Goal: Check status: Check status

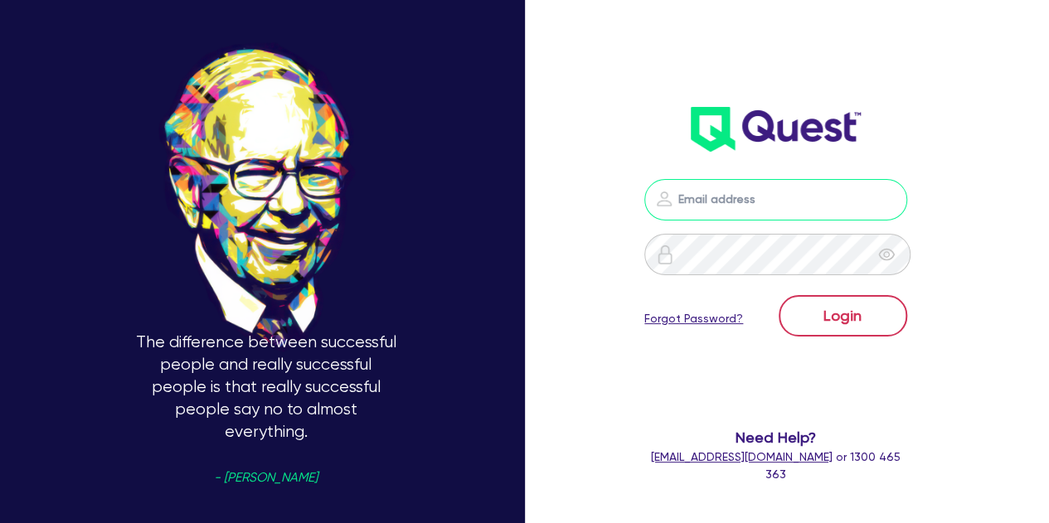
type input "[PERSON_NAME][EMAIL_ADDRESS][PERSON_NAME][DOMAIN_NAME]"
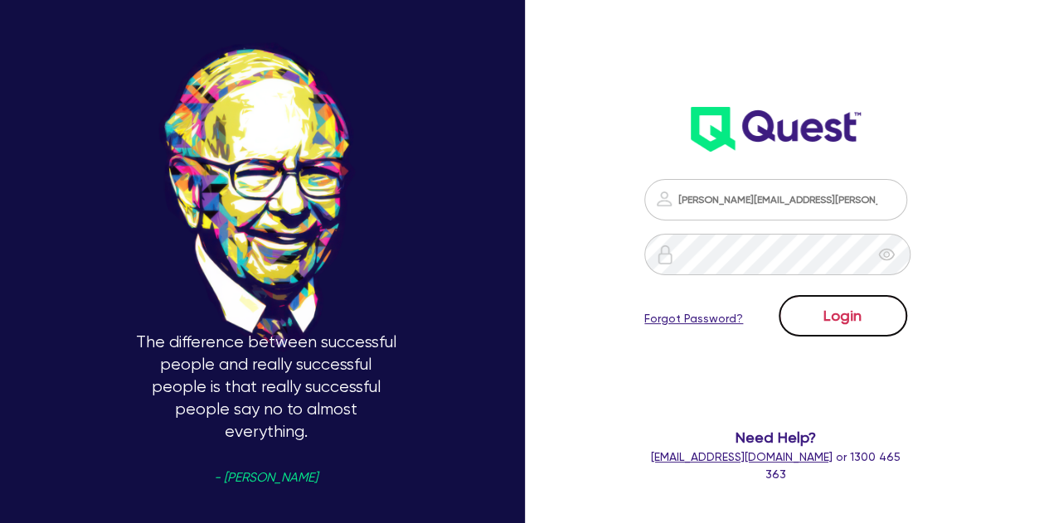
click at [824, 329] on button "Login" at bounding box center [843, 315] width 129 height 41
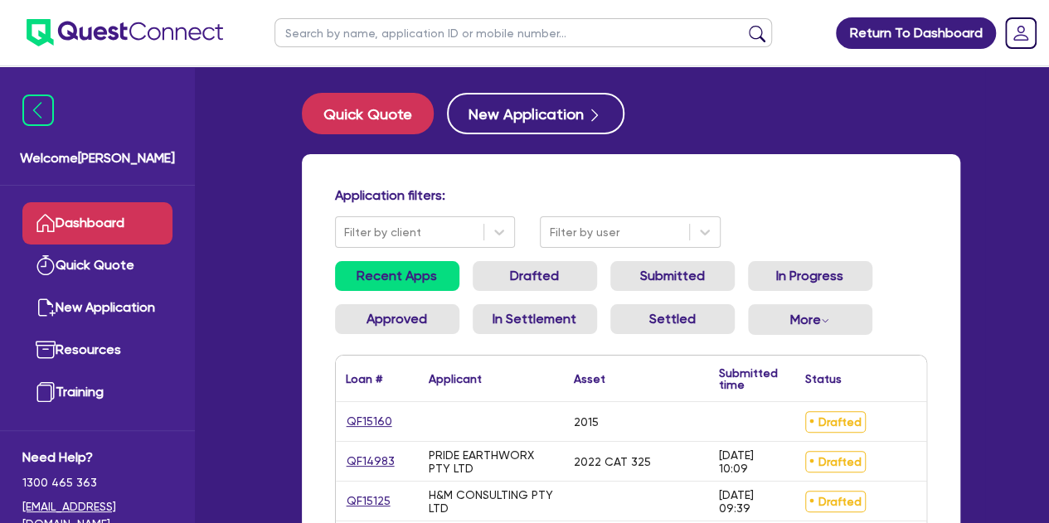
click at [342, 29] on input "text" at bounding box center [523, 32] width 498 height 29
type input "keh"
click at [744, 25] on button "submit" at bounding box center [757, 36] width 27 height 23
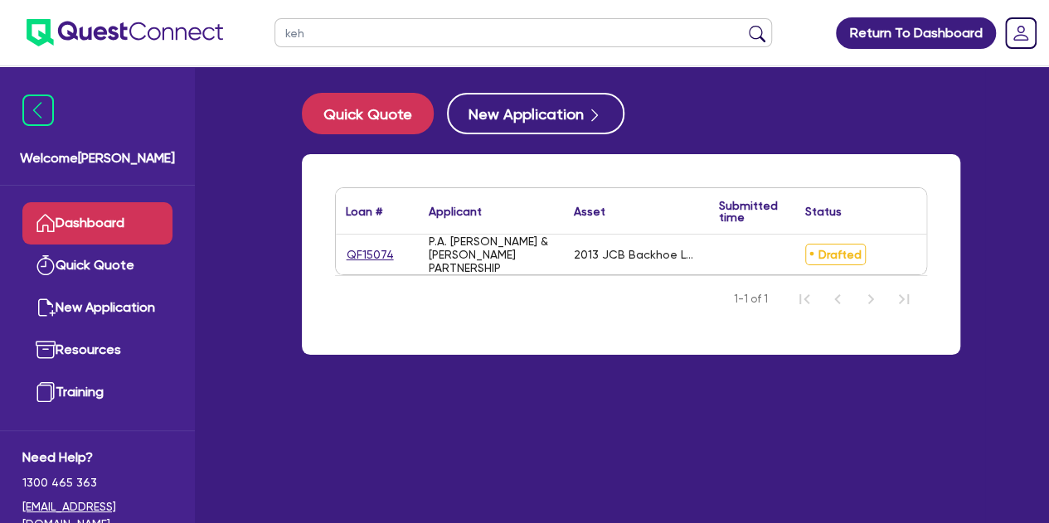
click at [375, 245] on div "QF15074" at bounding box center [377, 255] width 83 height 40
click at [375, 250] on link "QF15074" at bounding box center [370, 254] width 49 height 19
select select "PRIMARY_ASSETS"
select select "YELLOW_GOODS_AND_EXCAVATORS"
